Goal: Task Accomplishment & Management: Manage account settings

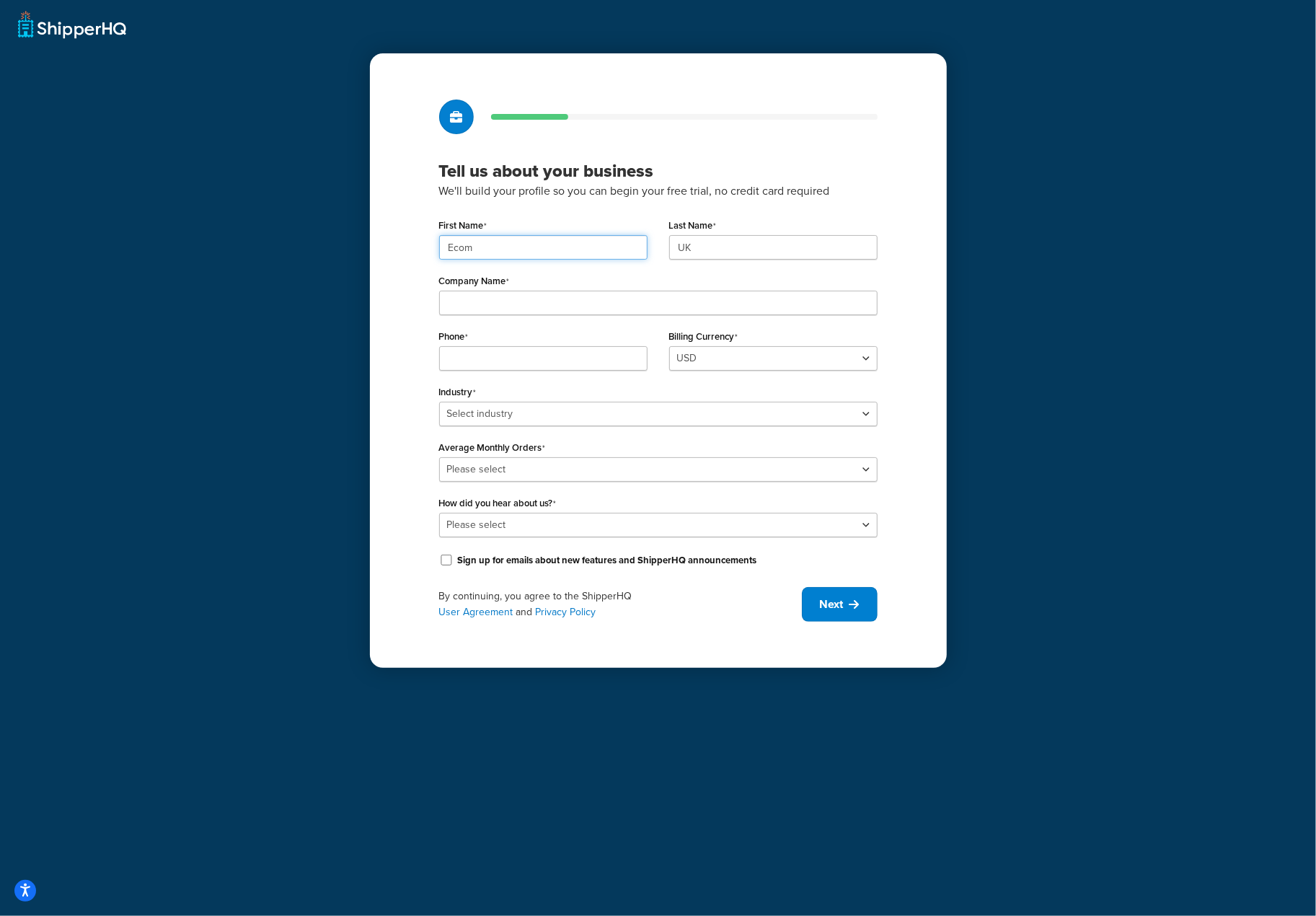
click at [462, 243] on input "Ecom" at bounding box center [543, 248] width 208 height 25
click at [463, 243] on input "Ecom" at bounding box center [543, 248] width 208 height 25
paste input "UMG"
type input "UMG"
click at [720, 253] on input "UK" at bounding box center [773, 248] width 208 height 25
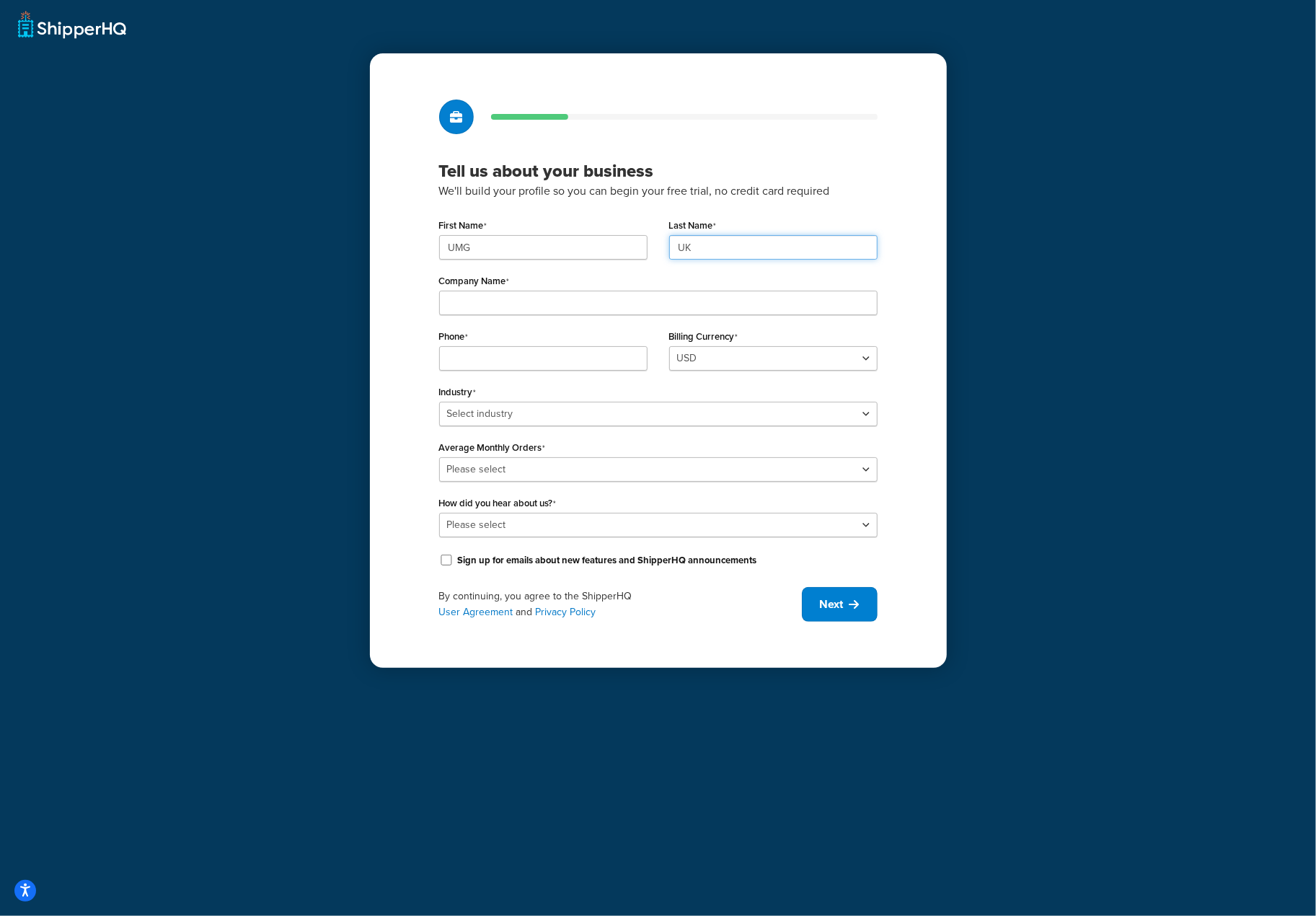
click at [720, 253] on input "UK" at bounding box center [773, 248] width 208 height 25
paste input "MG"
type input "UMG"
click at [495, 305] on input "Company Name" at bounding box center [659, 303] width 439 height 25
paste input "Universal Music Group"
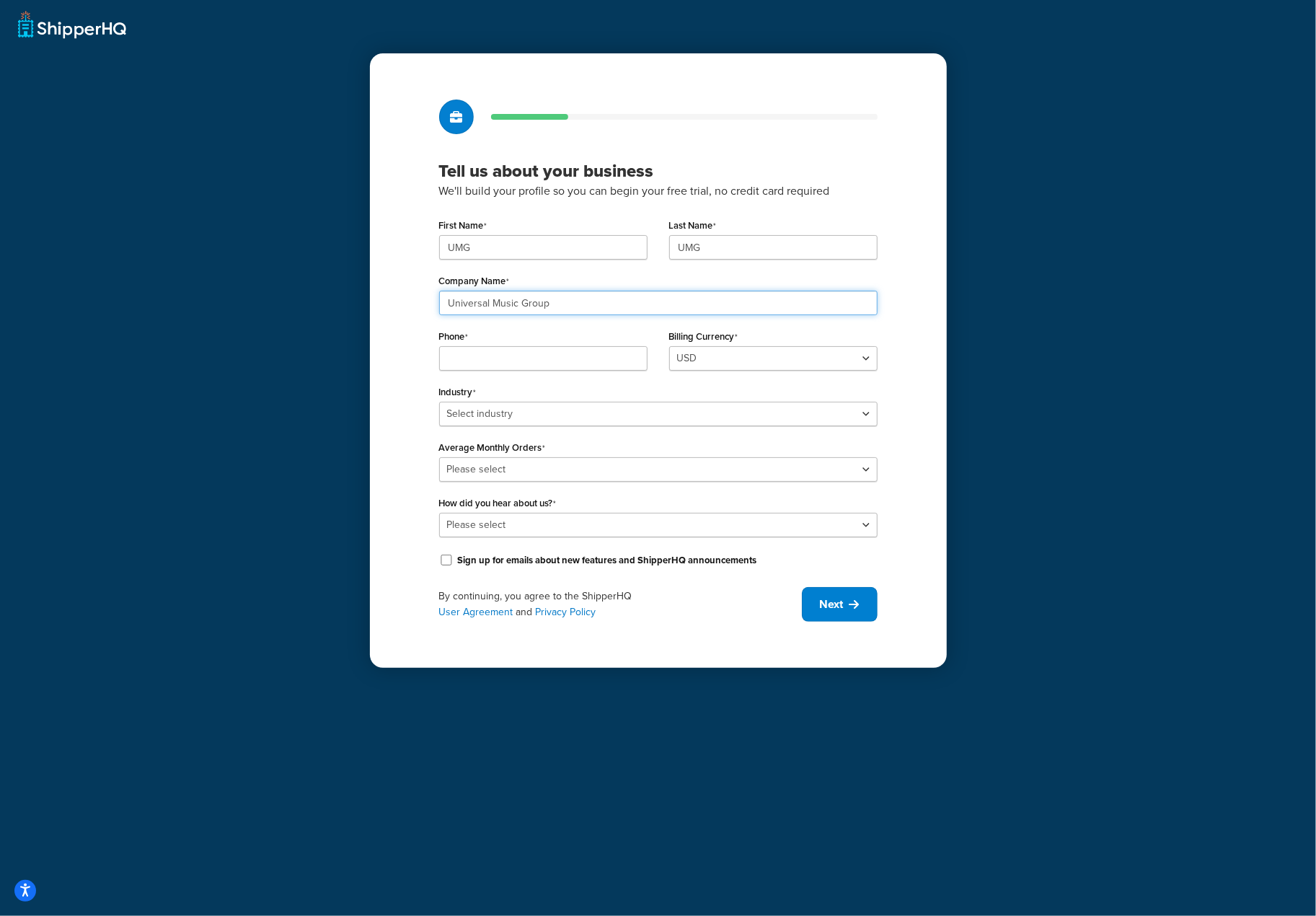
type input "Universal Music Group"
click at [460, 357] on input "Phone" at bounding box center [543, 359] width 208 height 25
paste input "08449137510"
type input "08449137510"
click at [757, 412] on select "Select industry Automotive Adult Agriculture Alcohol, Tobacco & CBD Arts & Craf…" at bounding box center [659, 414] width 439 height 25
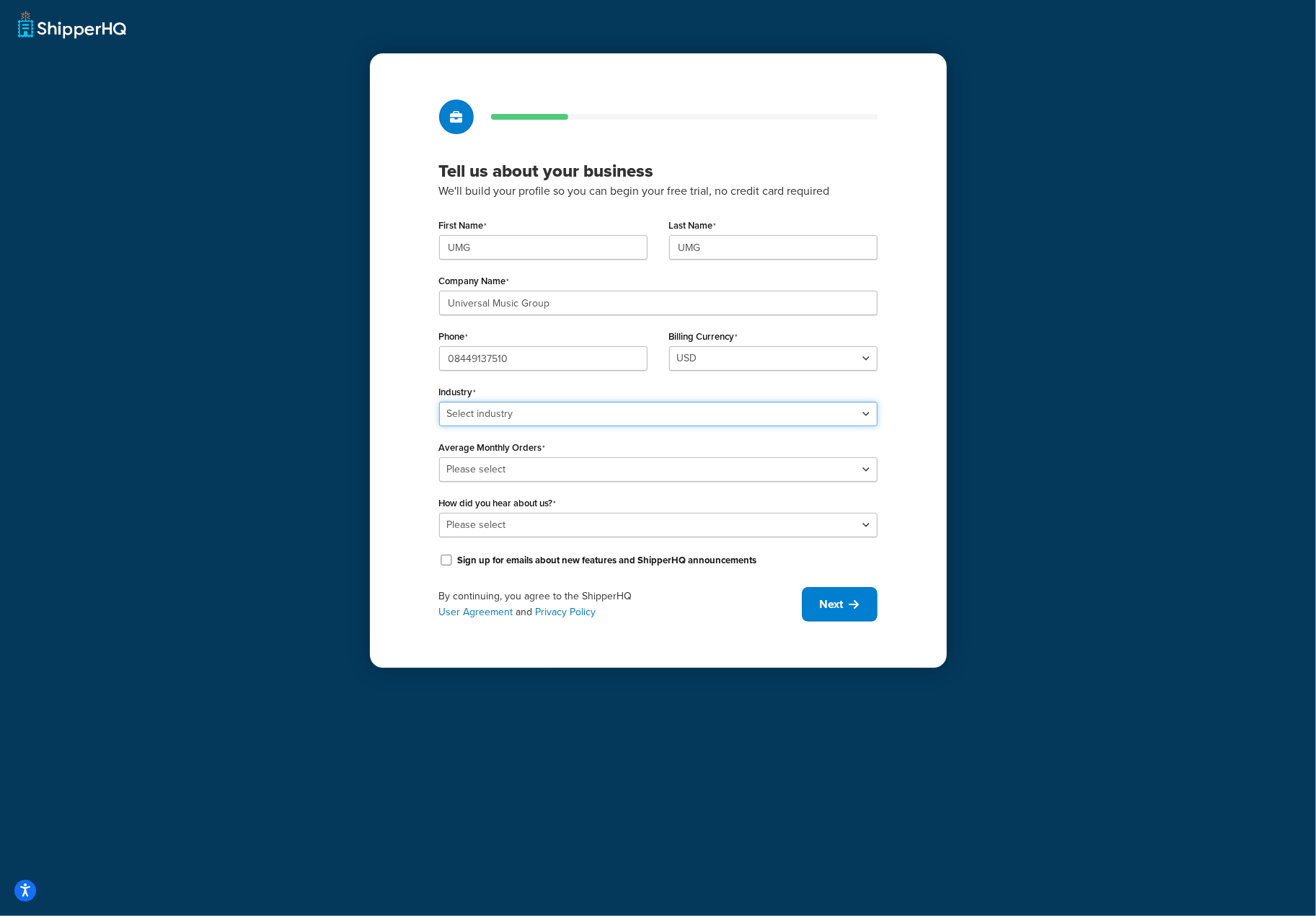
select select "7"
click at [439, 402] on select "Select industry Automotive Adult Agriculture Alcohol, Tobacco & CBD Arts & Craf…" at bounding box center [659, 414] width 439 height 25
click at [646, 465] on select "Please select 0-500 501-1,000 1,001-10,000 10,001-20,000 Over 20,000" at bounding box center [659, 469] width 439 height 25
select select "5"
click at [439, 457] on select "Please select 0-500 501-1,000 1,001-10,000 10,001-20,000 Over 20,000" at bounding box center [659, 469] width 439 height 25
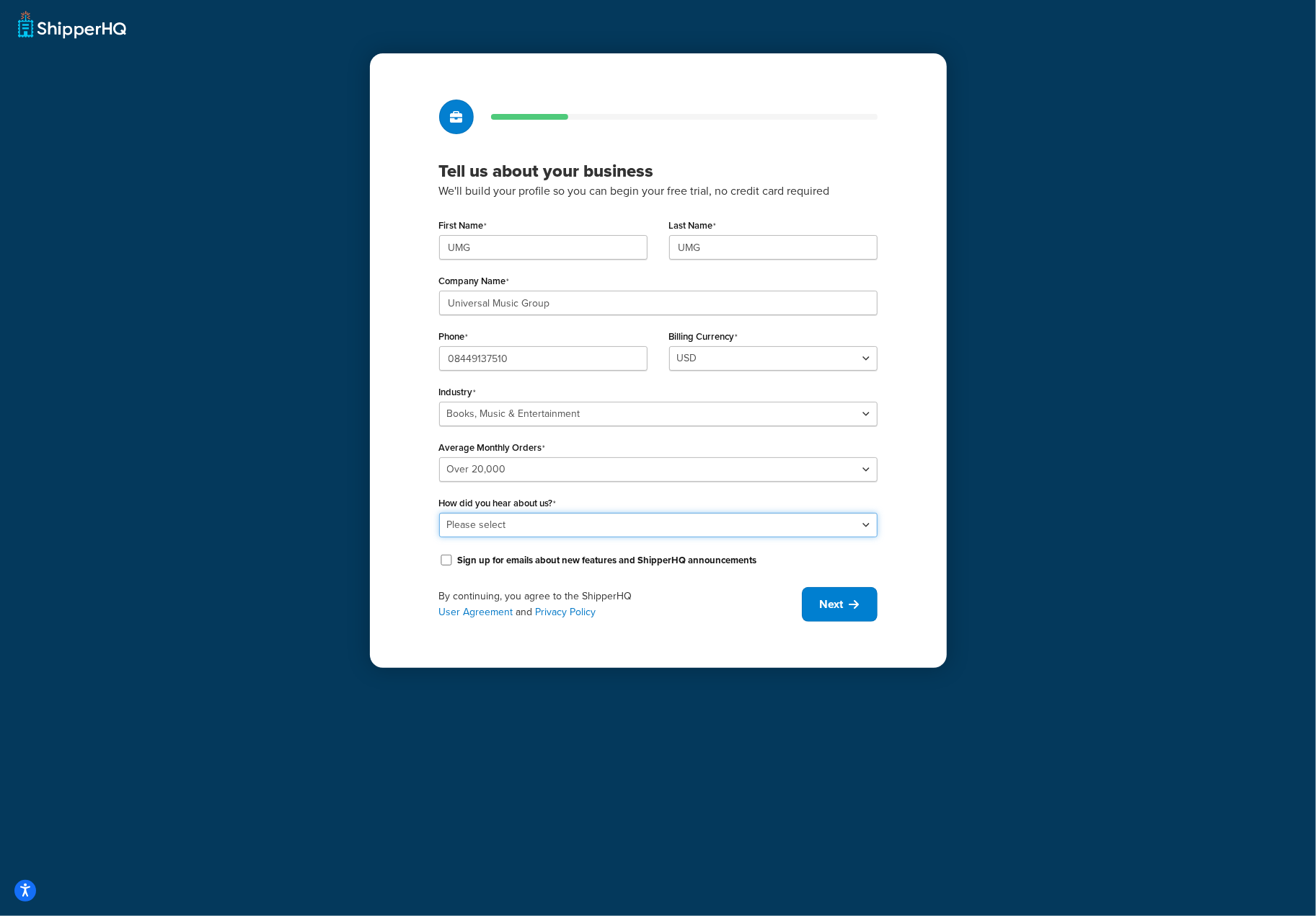
click at [620, 520] on select "Please select Online Search App Store or Marketplace Listing Referred by Agency…" at bounding box center [659, 525] width 439 height 25
select select "10"
click at [439, 513] on select "Please select Online Search App Store or Marketplace Listing Referred by Agency…" at bounding box center [659, 525] width 439 height 25
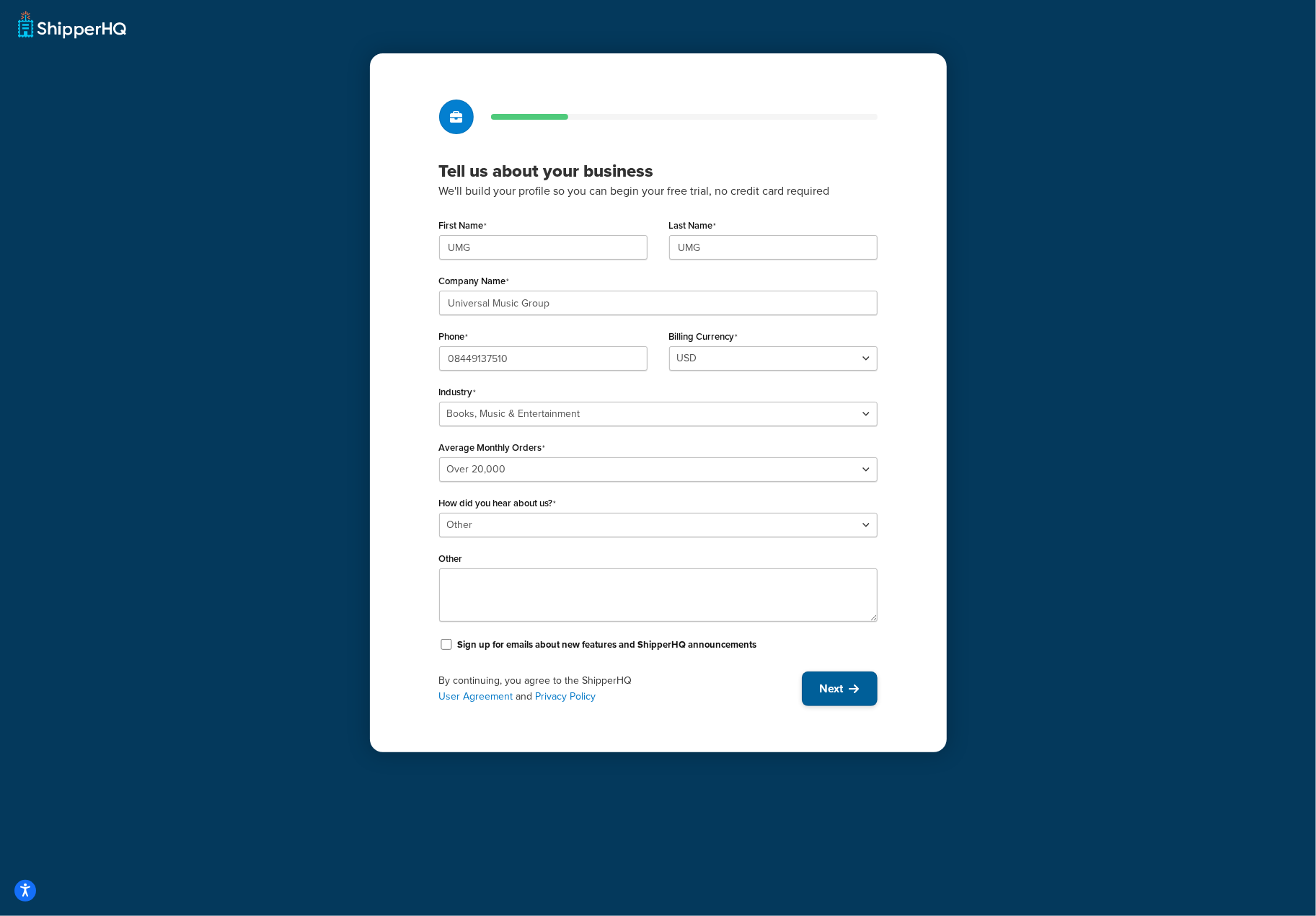
click at [835, 692] on span "Next" at bounding box center [832, 689] width 24 height 16
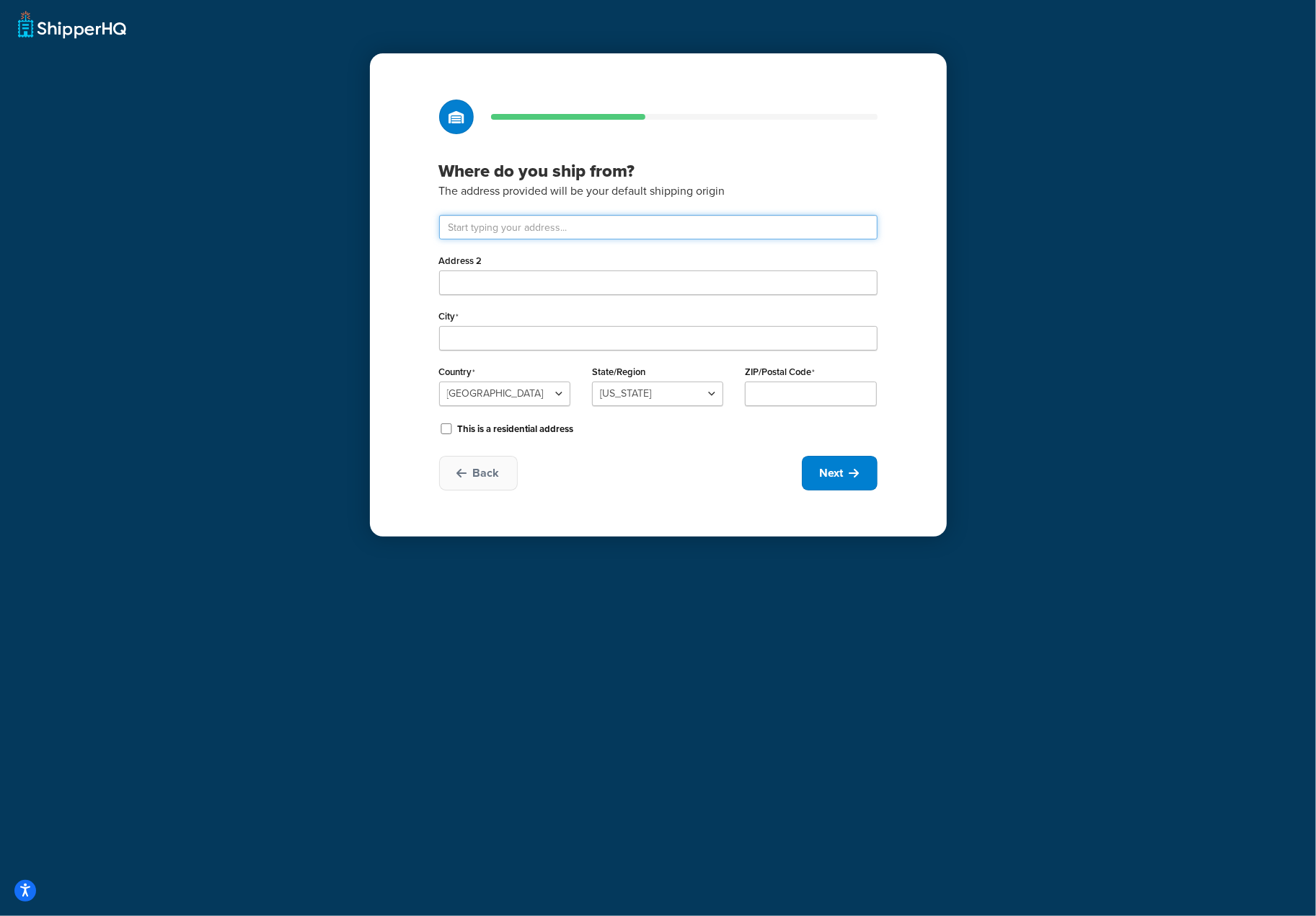
click at [520, 229] on input "text" at bounding box center [659, 227] width 439 height 25
type input "Drayton Field Industrial Estate"
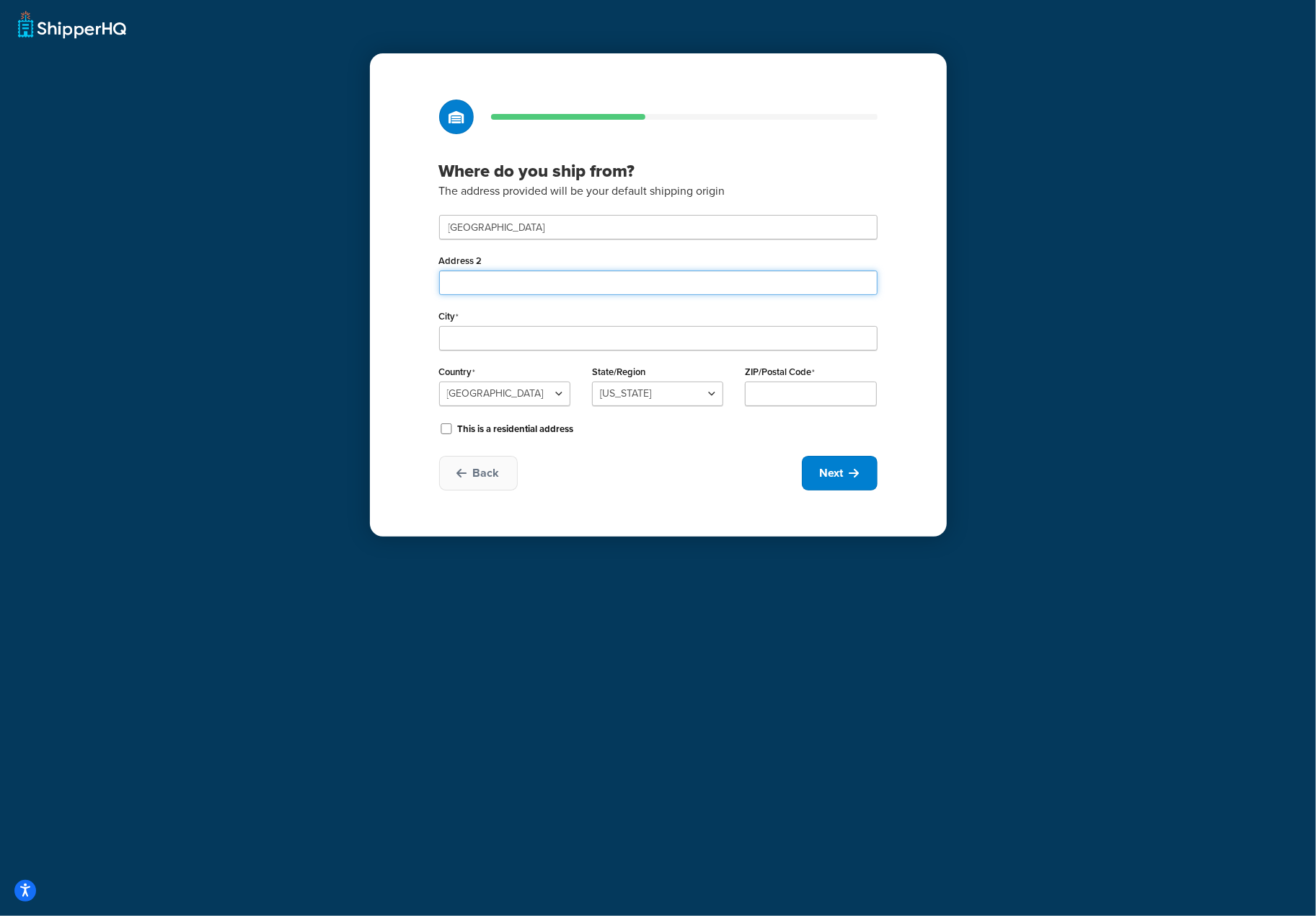
type input "Nasmyth Road"
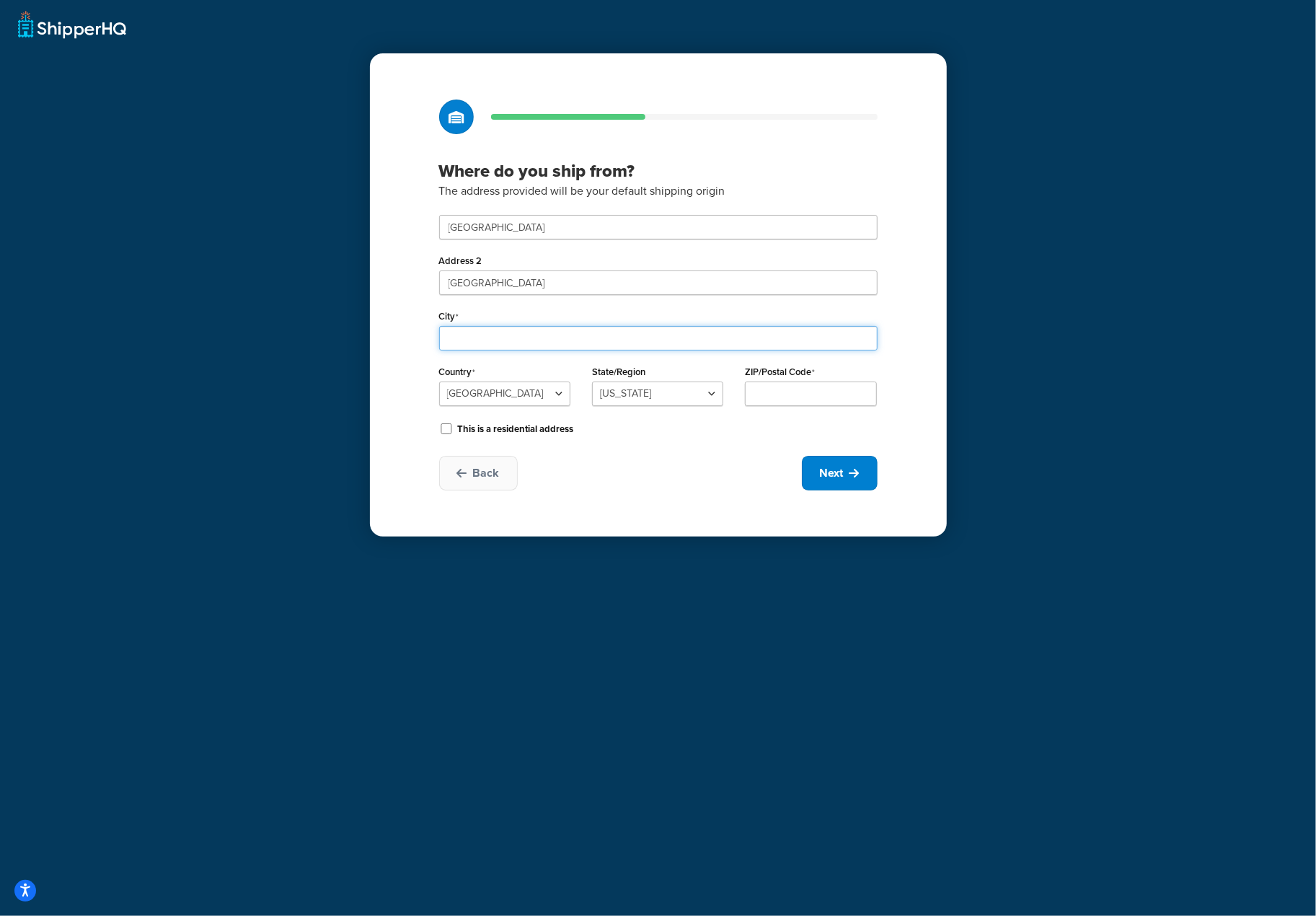
type input "Daventry"
select select "1226"
type input "NN11 8NF"
click at [846, 470] on button "Next" at bounding box center [840, 473] width 76 height 35
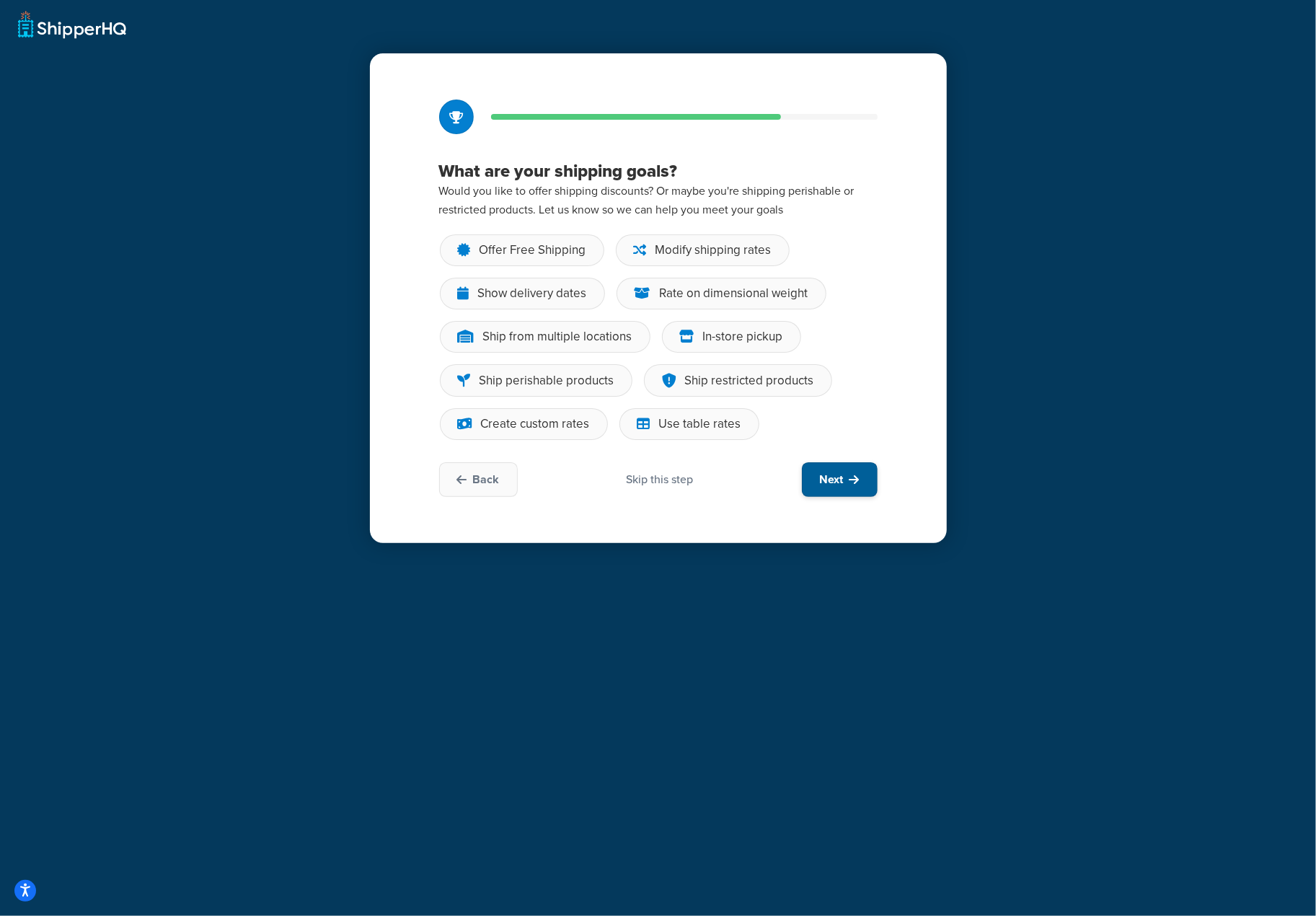
click at [840, 481] on span "Next" at bounding box center [832, 479] width 24 height 16
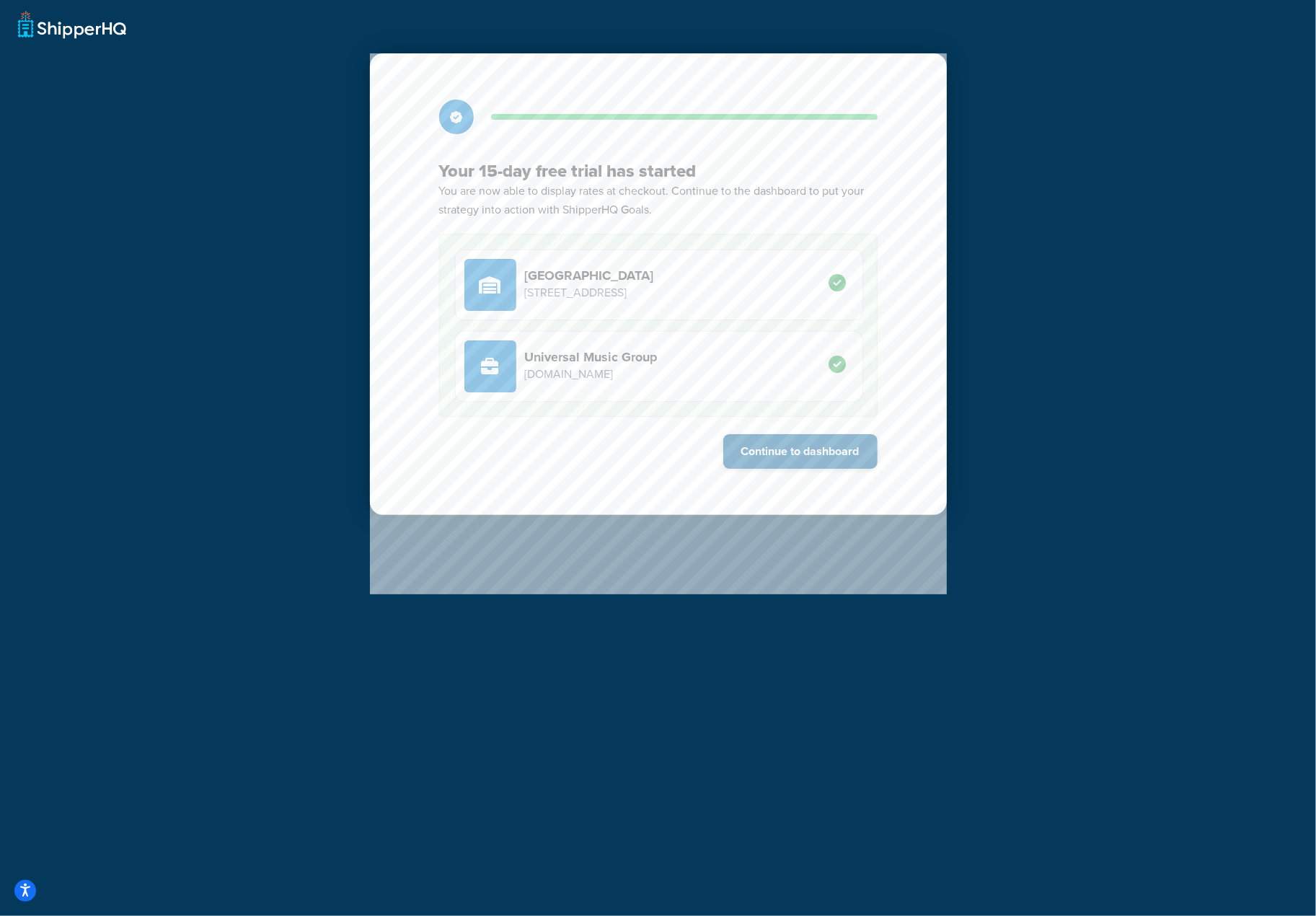
click at [837, 451] on button "Continue to dashboard" at bounding box center [800, 452] width 154 height 35
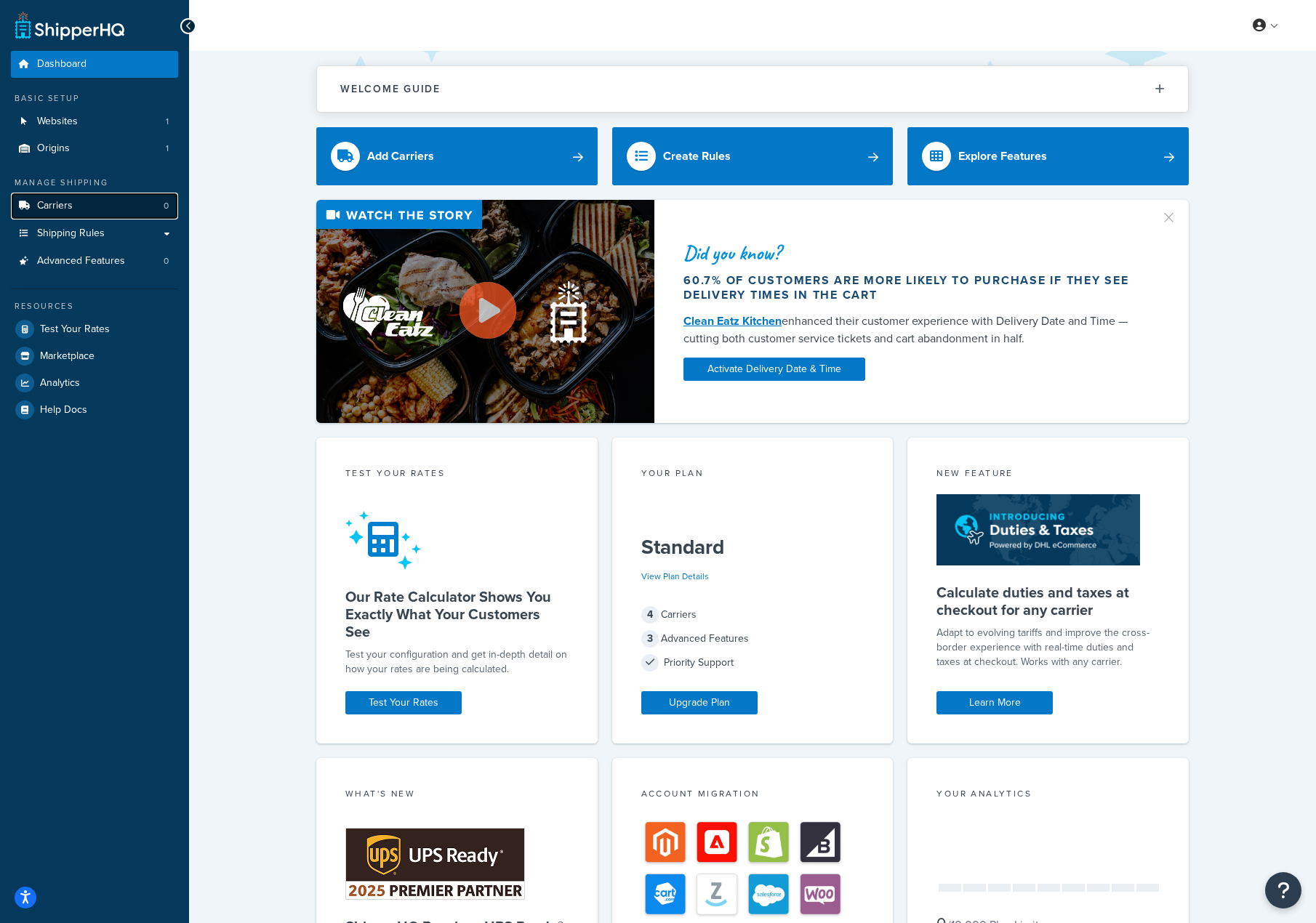
click at [51, 206] on span "Carriers" at bounding box center [55, 206] width 36 height 12
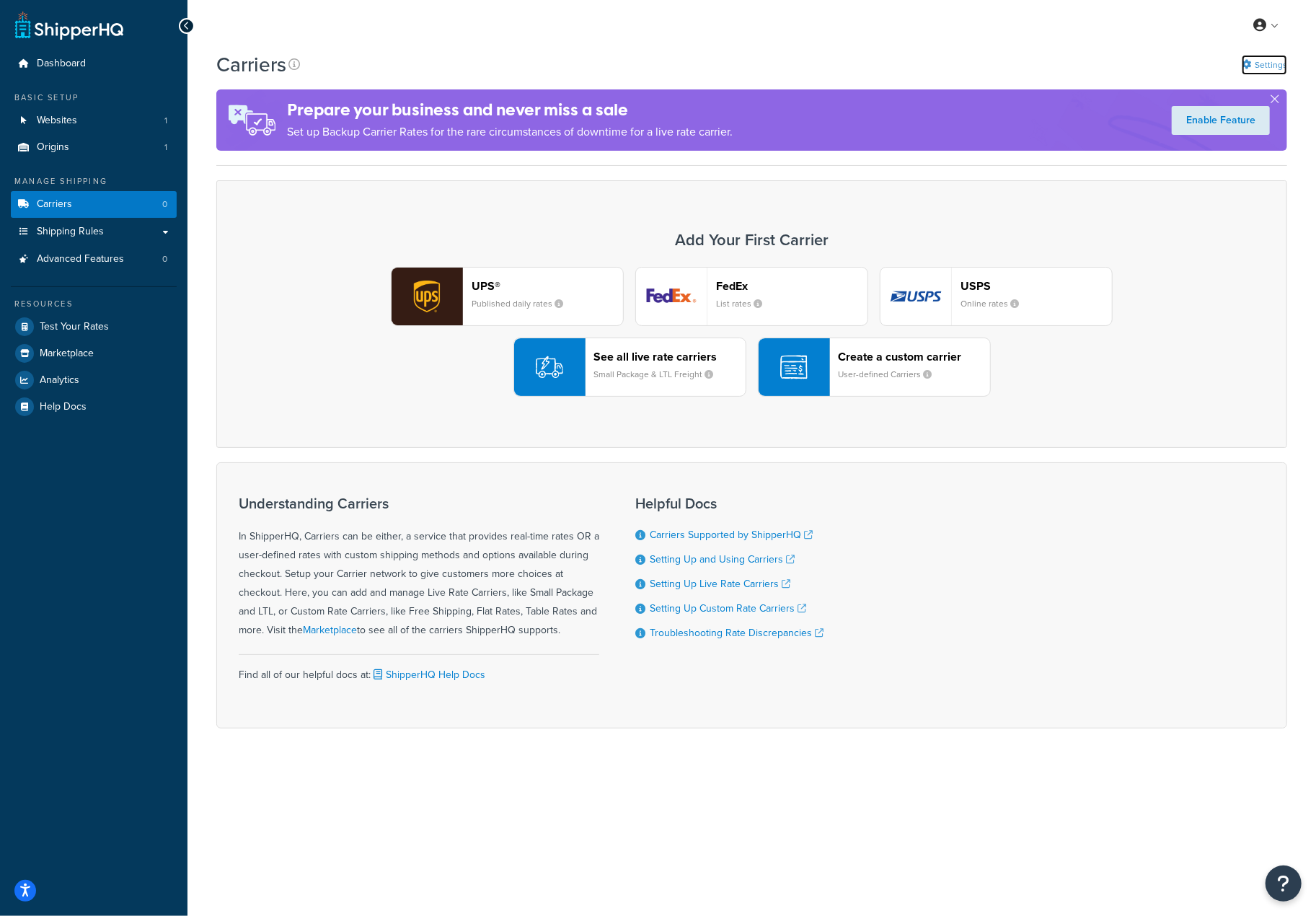
click at [1269, 67] on link "Settings" at bounding box center [1264, 65] width 46 height 20
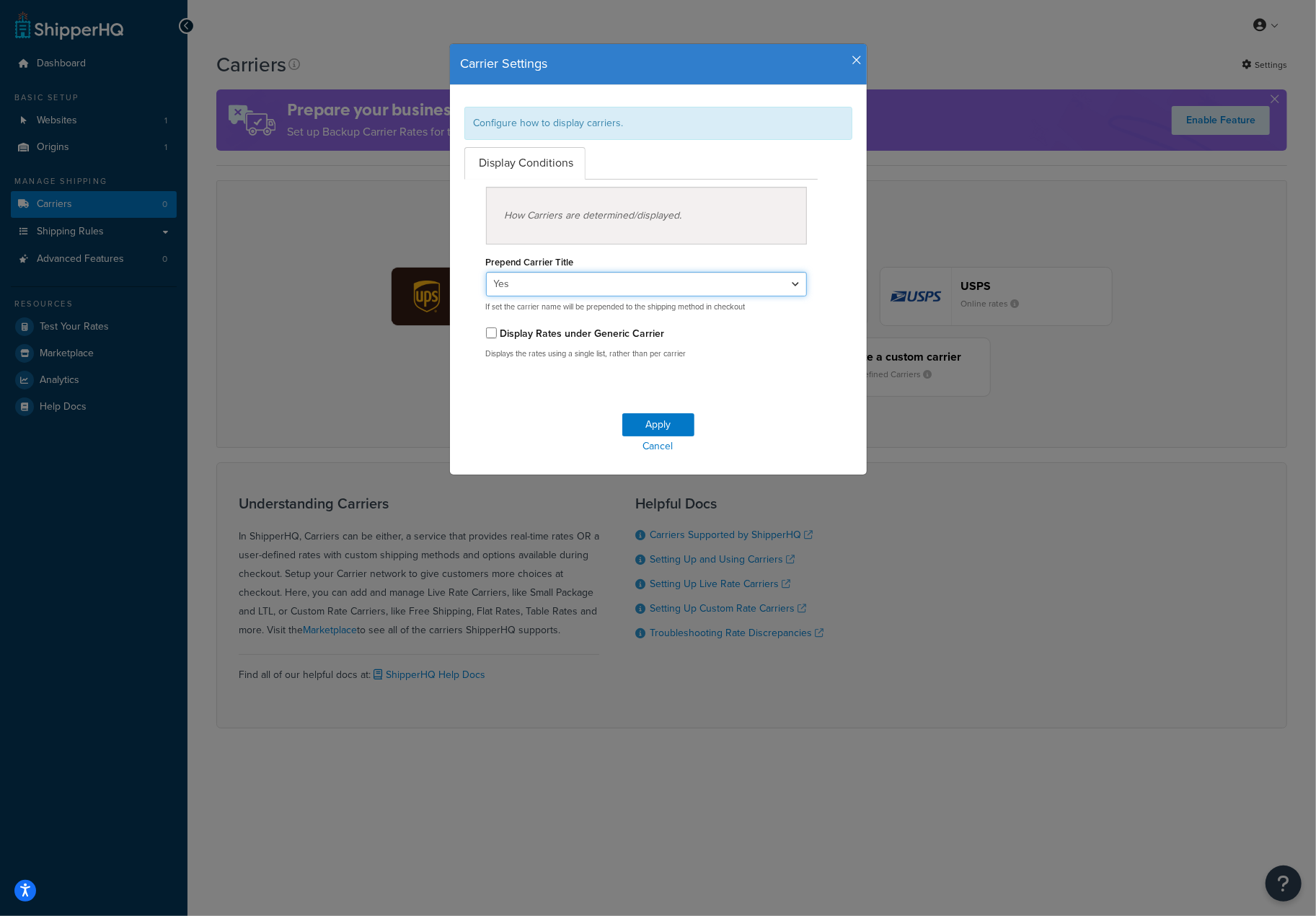
click at [792, 285] on select "Yes No" at bounding box center [646, 284] width 322 height 25
select select "false"
click at [486, 272] on select "Yes No" at bounding box center [646, 284] width 322 height 25
click at [647, 426] on button "Apply" at bounding box center [658, 425] width 72 height 23
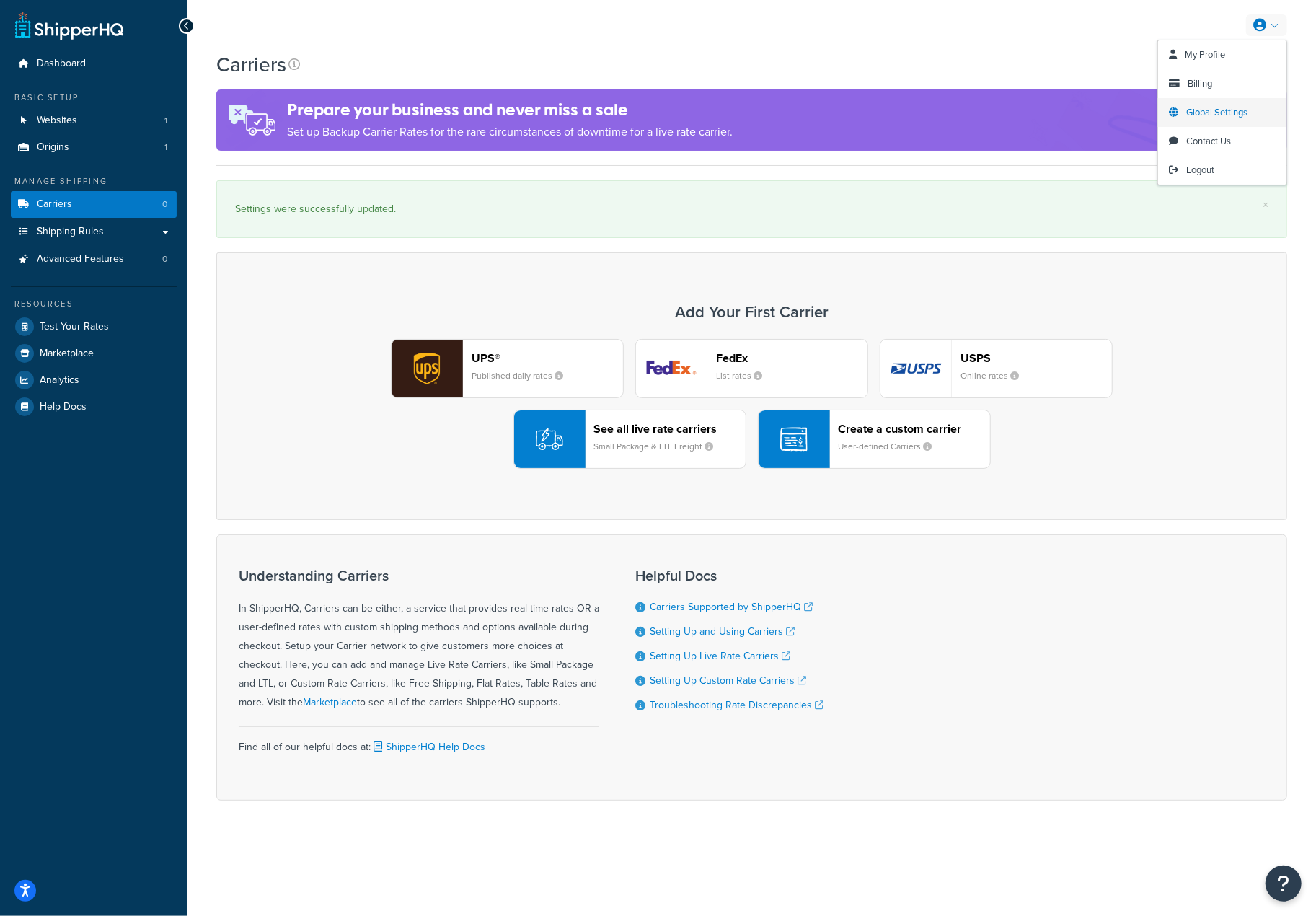
click at [1225, 114] on span "Global Settings" at bounding box center [1217, 112] width 61 height 14
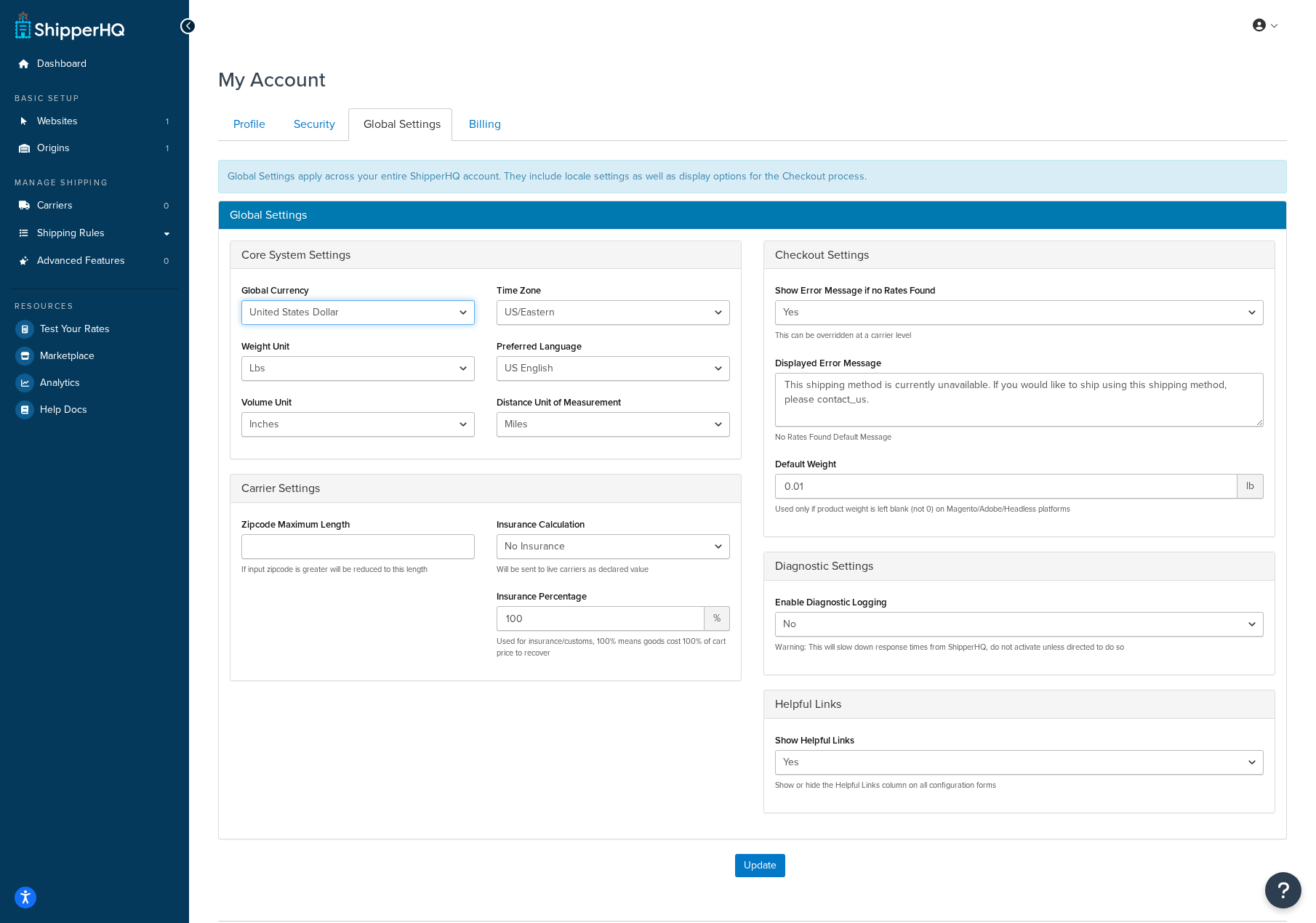
click at [434, 304] on select "United States Dollar Euro British Pound Australian Dollar Canadian Dollar Japan…" at bounding box center [358, 313] width 234 height 25
select select "GBP"
click at [242, 300] on select "United States Dollar Euro British Pound Australian Dollar Canadian Dollar Japan…" at bounding box center [358, 313] width 234 height 25
click at [527, 315] on select "US/Hawaii US/Alaska US/Pacific US/Central US/Mountain US/Eastern US/Arizona Afr…" at bounding box center [613, 313] width 234 height 25
select select "Europe/London"
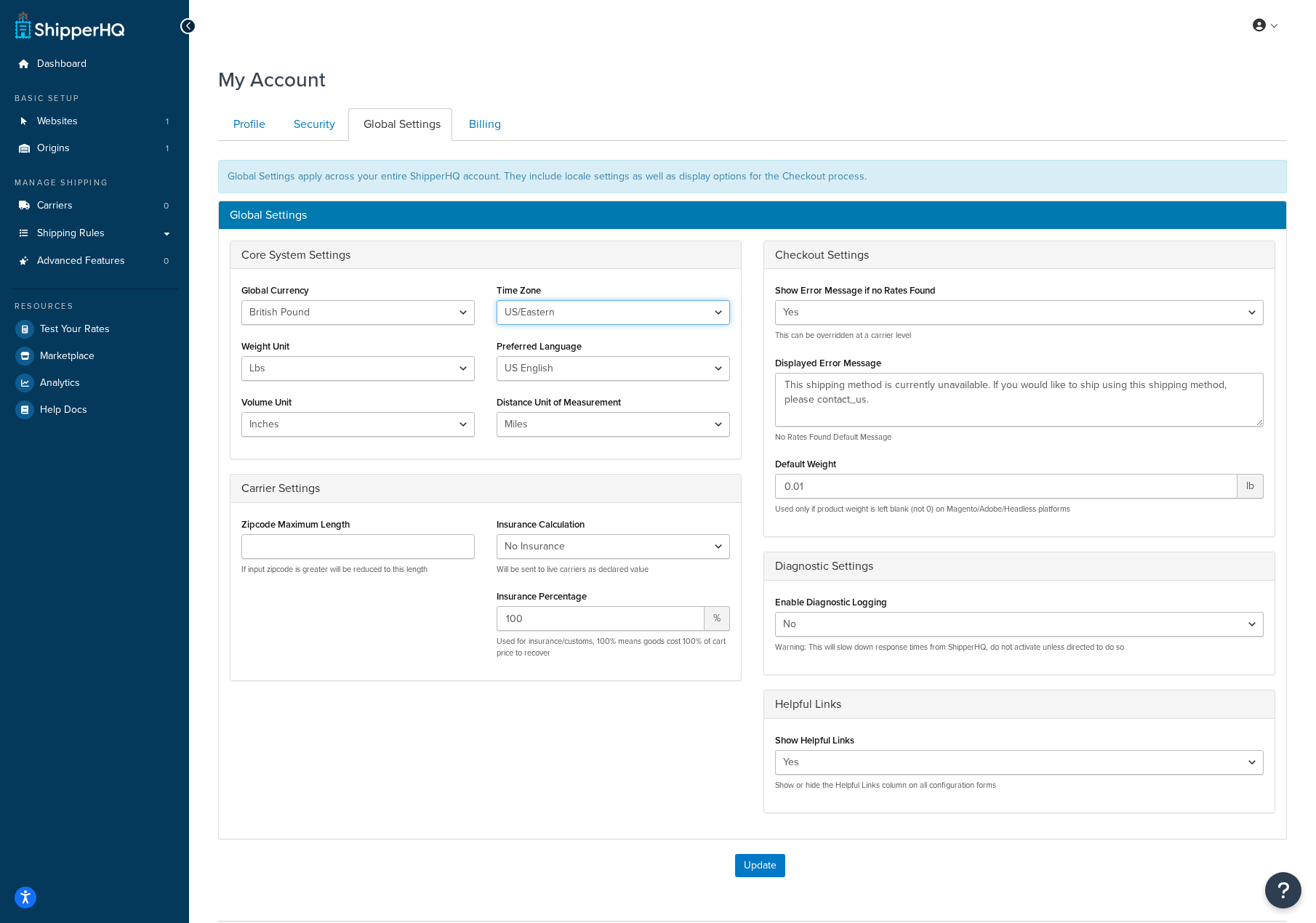
click at [497, 300] on select "US/Hawaii US/Alaska US/Pacific US/Central US/Mountain US/Eastern US/Arizona Afr…" at bounding box center [613, 313] width 234 height 25
click at [406, 362] on select "Lbs Kgs" at bounding box center [358, 368] width 234 height 25
select select "kg"
click at [242, 356] on select "Lbs Kgs" at bounding box center [358, 368] width 234 height 25
click at [527, 365] on select "US English British English" at bounding box center [613, 368] width 234 height 25
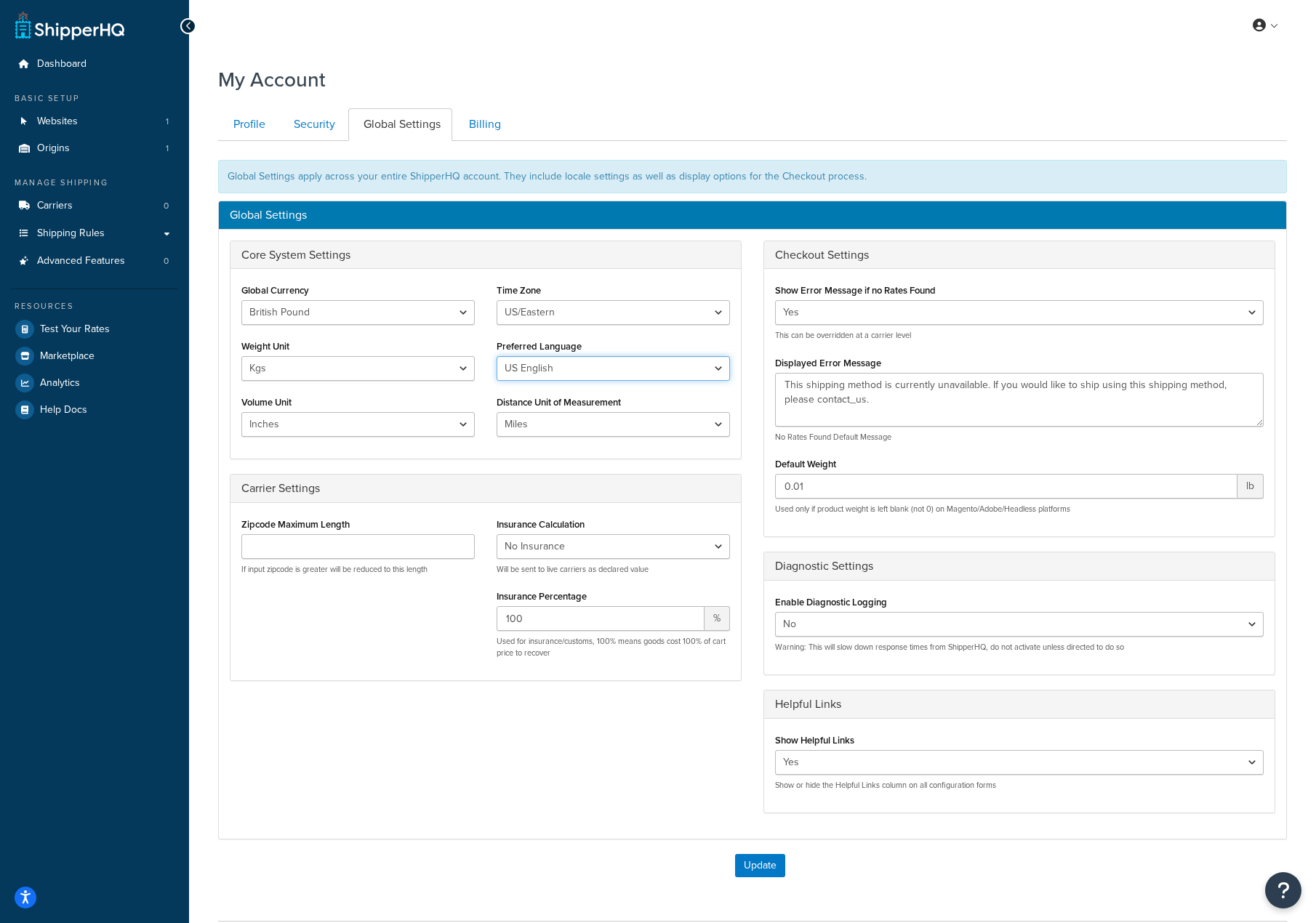
select select "en-GB"
click at [497, 356] on select "US English British English" at bounding box center [613, 368] width 234 height 25
click at [458, 423] on select "Inches Centimetres Feet Yards Metres" at bounding box center [358, 425] width 234 height 25
select select "cm"
click at [242, 412] on select "Inches Centimetres Feet Yards Metres" at bounding box center [358, 425] width 234 height 25
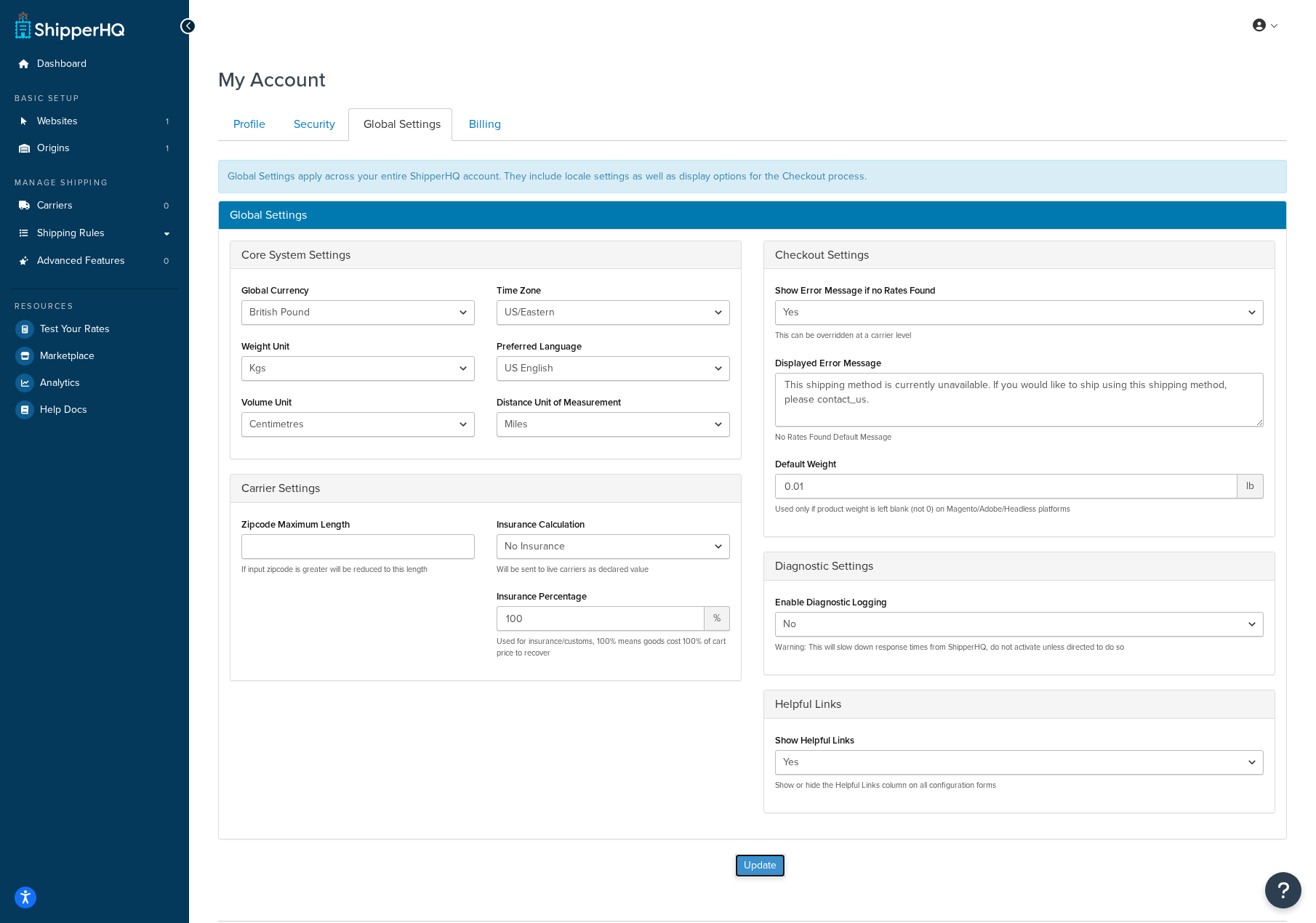
click at [751, 865] on button "Update" at bounding box center [760, 865] width 50 height 23
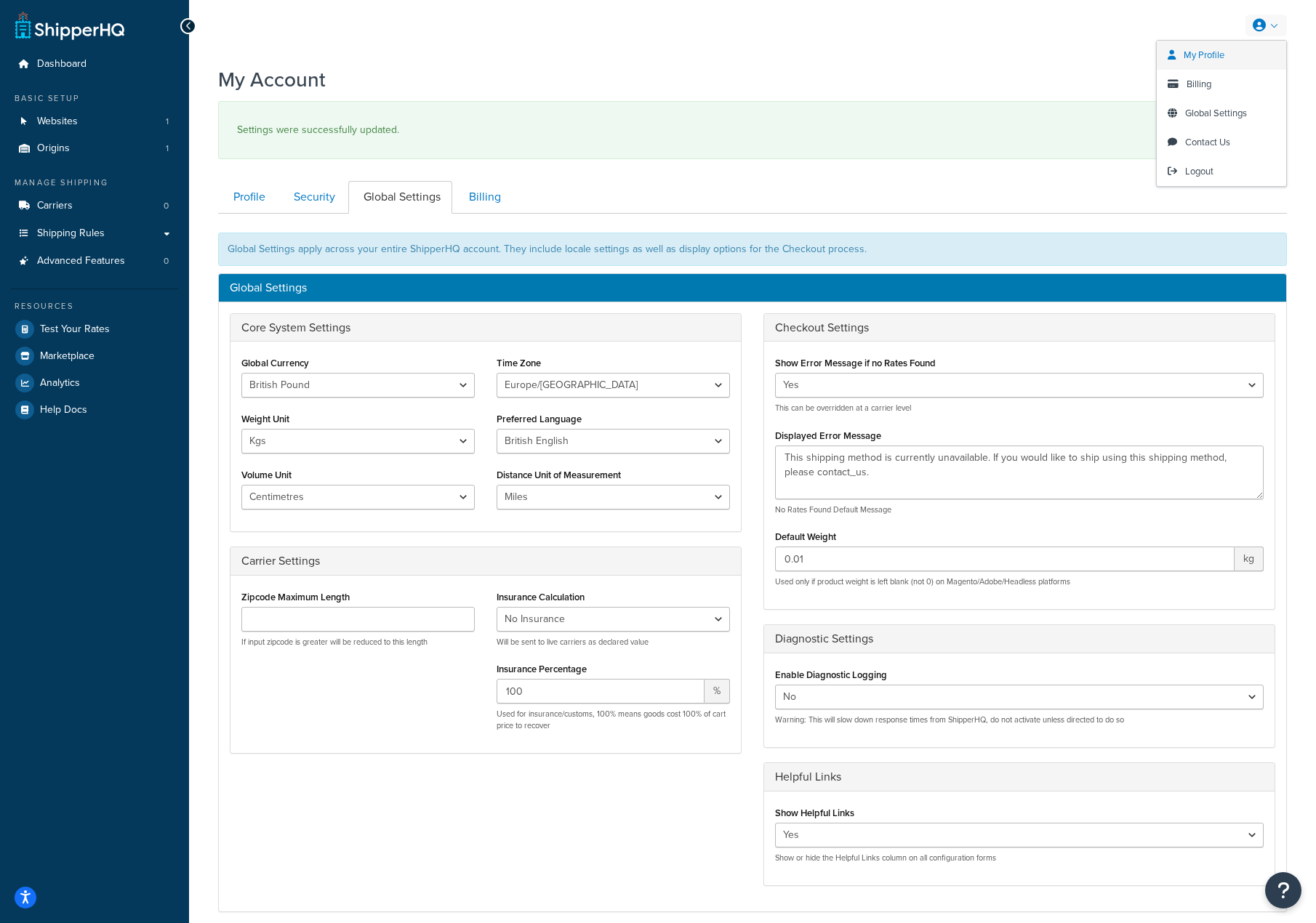
click at [1213, 58] on span "My Profile" at bounding box center [1204, 55] width 41 height 14
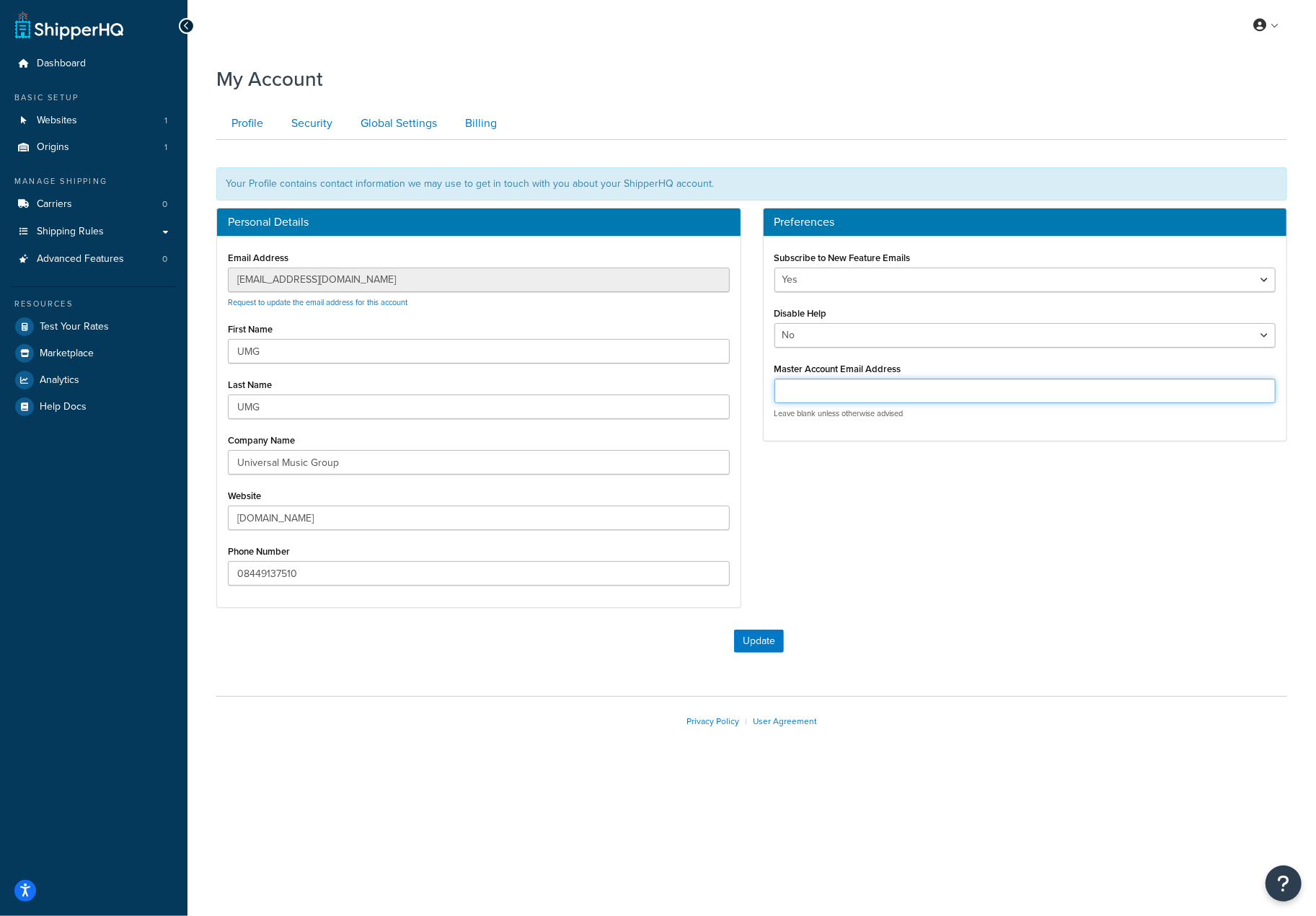
click at [845, 381] on input "Master Account Email Address" at bounding box center [1025, 391] width 502 height 25
paste input "[EMAIL_ADDRESS][DOMAIN_NAME]"
type input "[EMAIL_ADDRESS][DOMAIN_NAME]"
click at [748, 639] on button "Update" at bounding box center [759, 641] width 49 height 23
